Goal: Navigation & Orientation: Find specific page/section

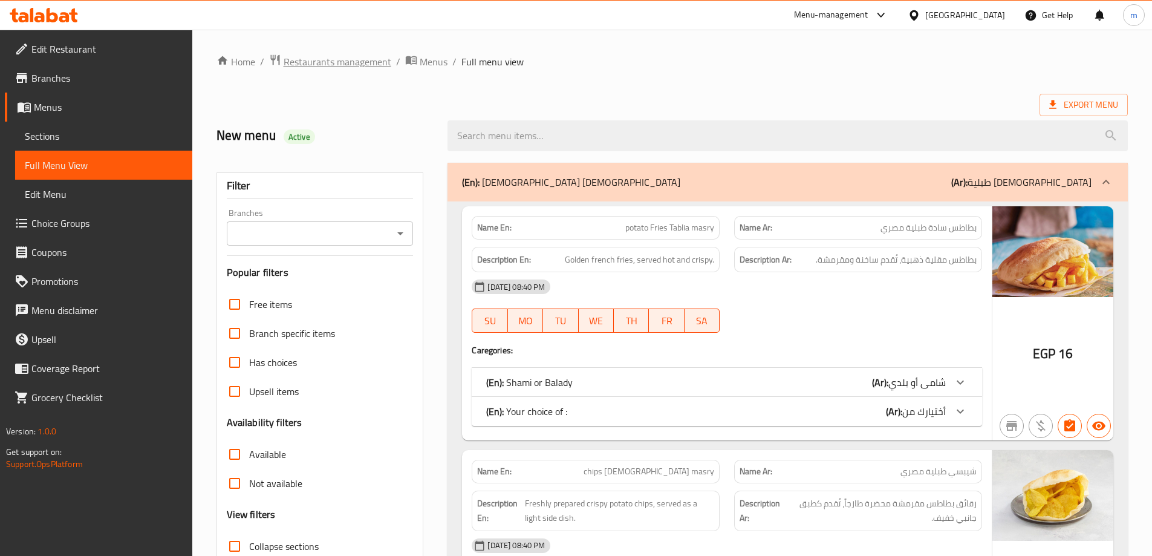
click at [341, 65] on span "Restaurants management" at bounding box center [338, 61] width 108 height 15
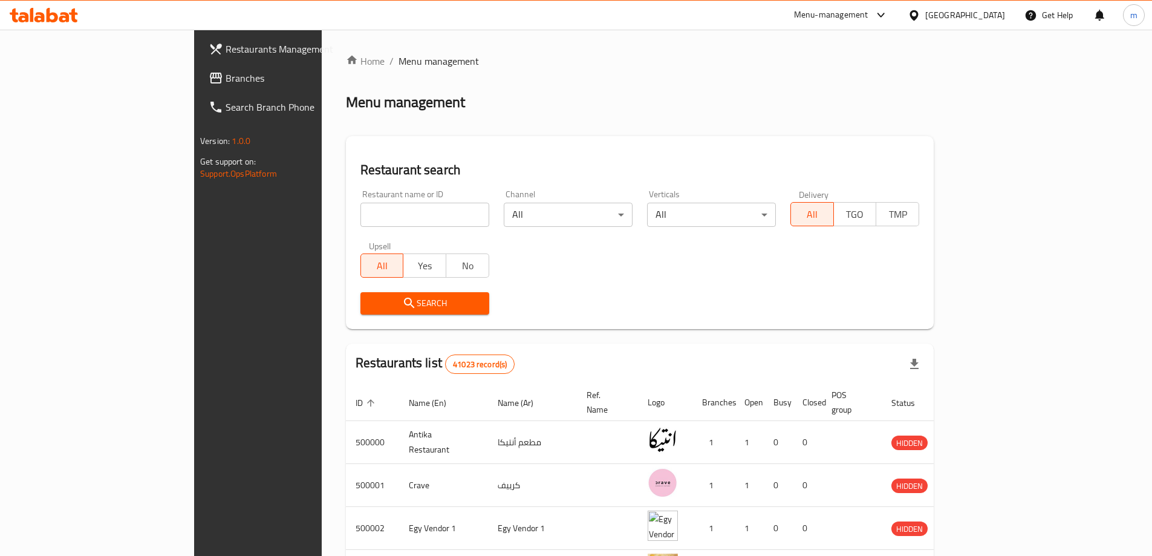
click at [985, 22] on div "[GEOGRAPHIC_DATA]" at bounding box center [965, 14] width 80 height 13
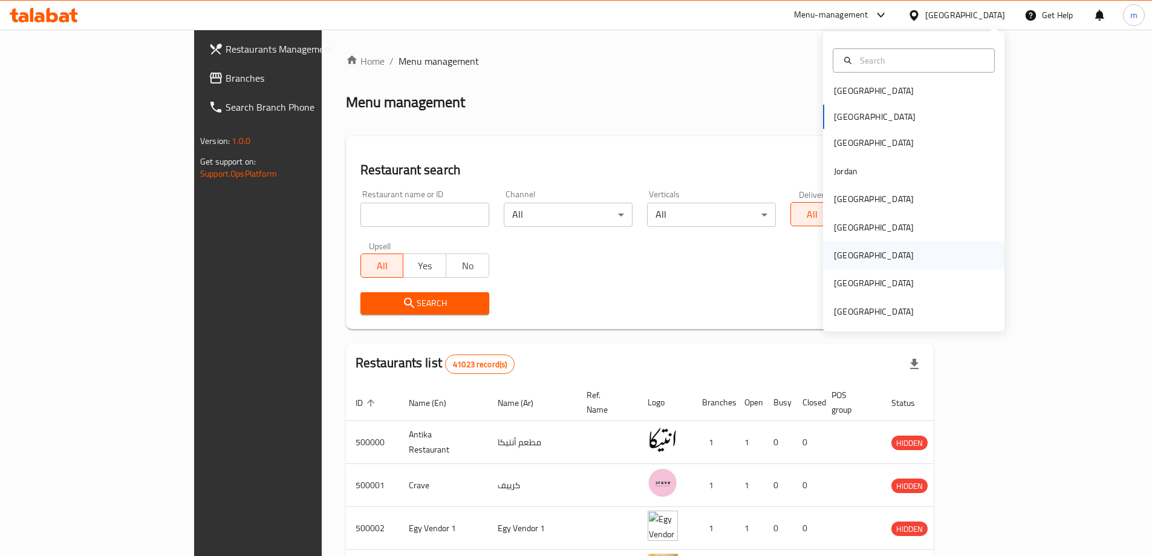
scroll to position [7, 0]
click at [886, 300] on div "[GEOGRAPHIC_DATA]" at bounding box center [873, 310] width 99 height 28
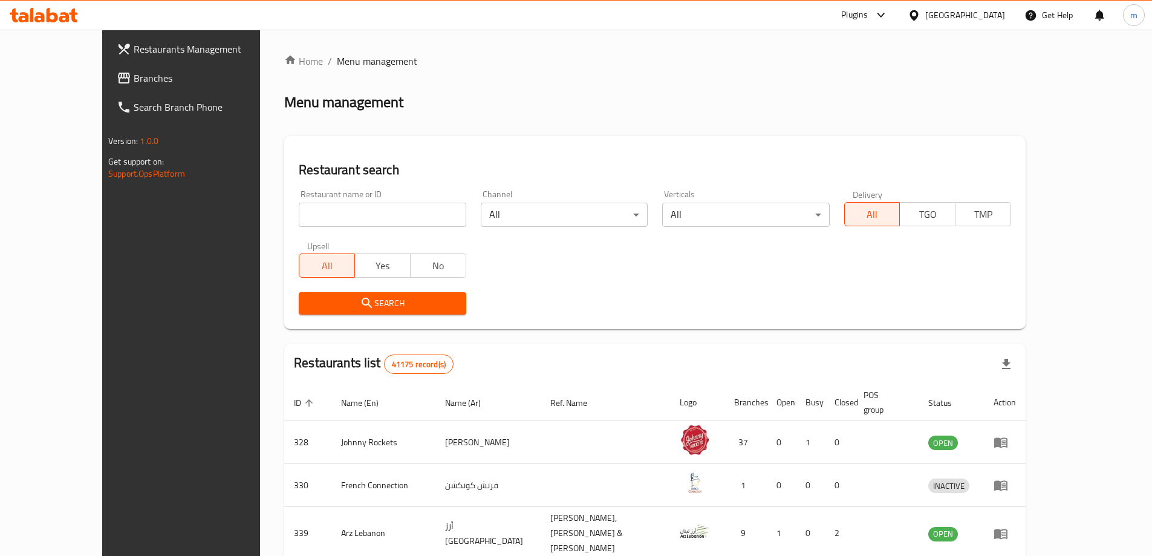
click at [134, 82] on span "Branches" at bounding box center [209, 78] width 151 height 15
